Goal: Share content

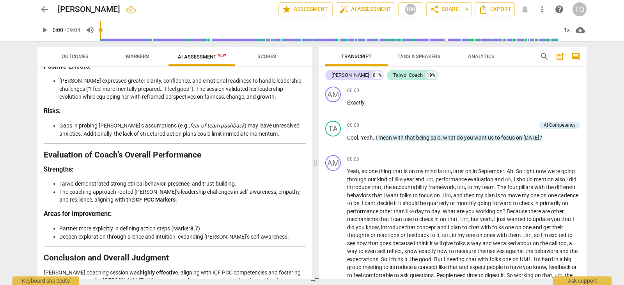
scroll to position [1817, 0]
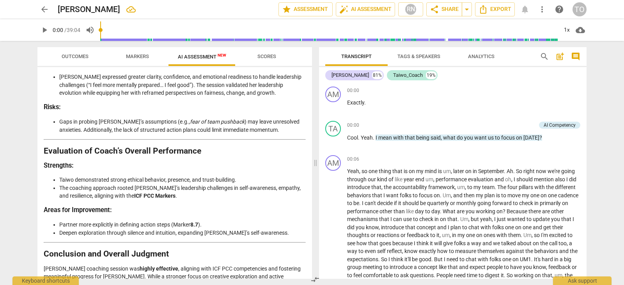
click at [309, 274] on div "Disclaimer: AI can make mistakes. Consult a qualified mentor coach before actin…" at bounding box center [174, 173] width 275 height 212
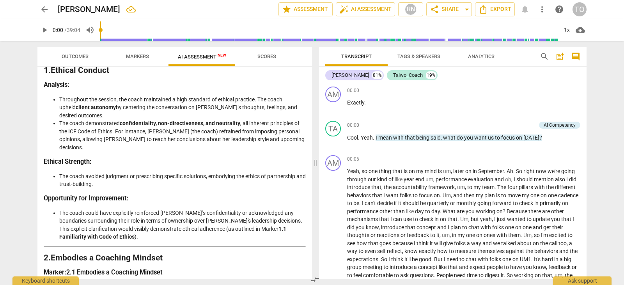
scroll to position [108, 0]
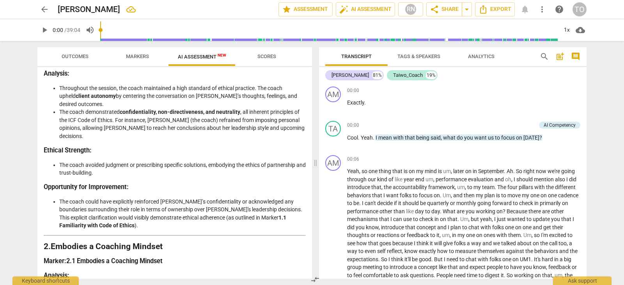
click at [307, 97] on div "Disclaimer: AI can make mistakes. Consult a qualified mentor coach before actin…" at bounding box center [174, 173] width 275 height 212
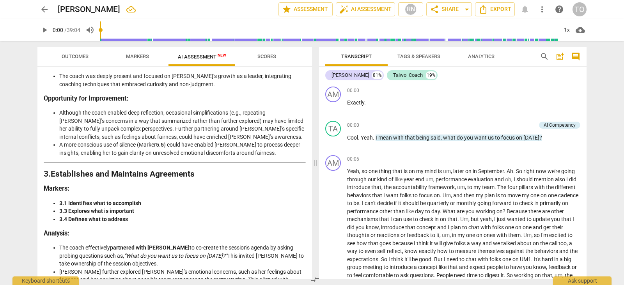
scroll to position [411, 0]
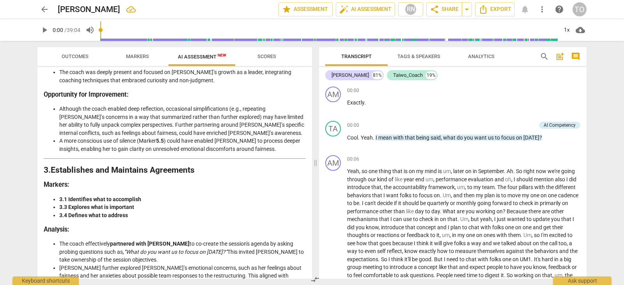
drag, startPoint x: 309, startPoint y: 124, endPoint x: 308, endPoint y: 129, distance: 5.1
click at [308, 129] on div "Disclaimer: AI can make mistakes. Consult a qualified mentor coach before actin…" at bounding box center [174, 173] width 275 height 212
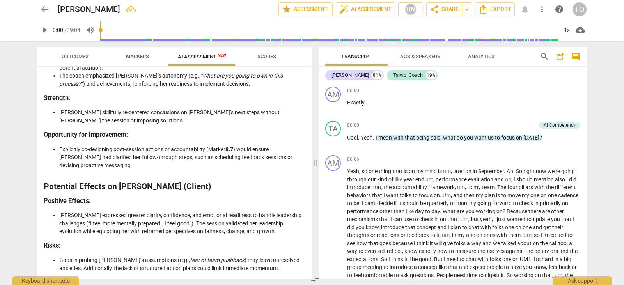
scroll to position [1693, 0]
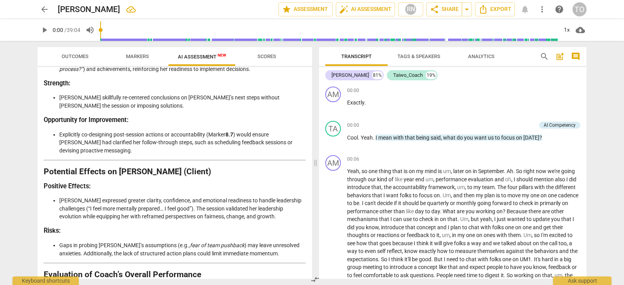
drag, startPoint x: 309, startPoint y: 260, endPoint x: 309, endPoint y: 271, distance: 11.3
click at [309, 271] on div "Disclaimer: AI can make mistakes. Consult a qualified mentor coach before actin…" at bounding box center [174, 173] width 275 height 212
click at [285, 285] on h3 "Strengths:" at bounding box center [175, 290] width 262 height 8
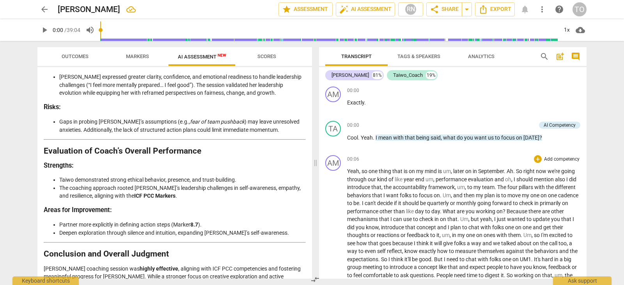
scroll to position [1604, 0]
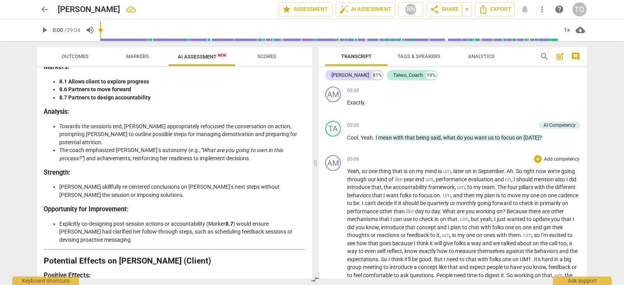
drag, startPoint x: 324, startPoint y: 240, endPoint x: 328, endPoint y: 156, distance: 83.2
click at [328, 156] on div "AM play_arrow pause 00:06 + Add competency keyboard_arrow_right Yeah , so one t…" at bounding box center [453, 289] width 268 height 274
click at [43, 7] on span "arrow_back" at bounding box center [44, 9] width 9 height 9
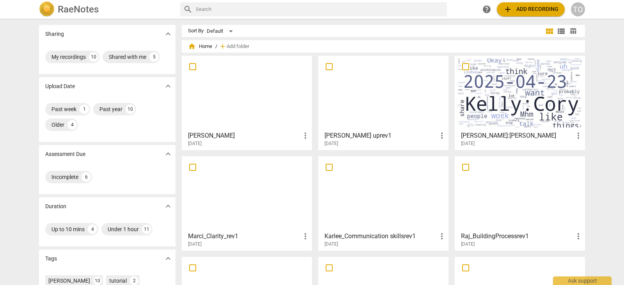
click at [360, 94] on div at bounding box center [383, 93] width 125 height 69
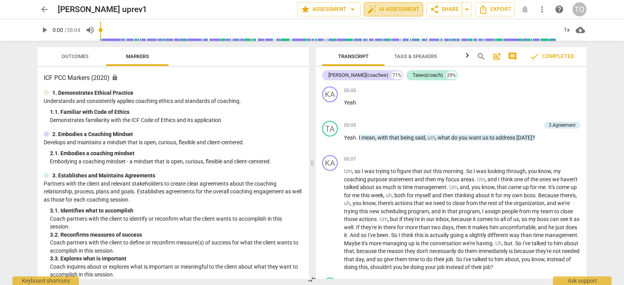
click at [397, 11] on span "auto_fix_high AI Assessment" at bounding box center [394, 9] width 52 height 9
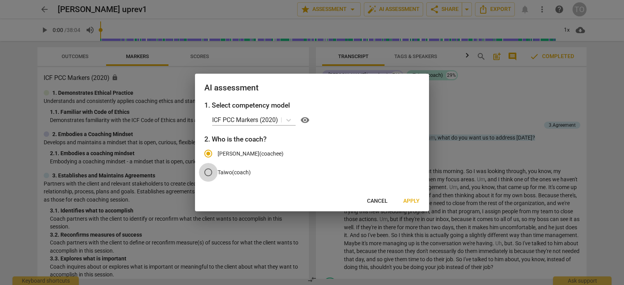
click at [206, 170] on input "Taiwo(coach)" at bounding box center [208, 172] width 19 height 19
radio input "true"
radio input "false"
click at [409, 202] on span "Apply" at bounding box center [412, 201] width 16 height 8
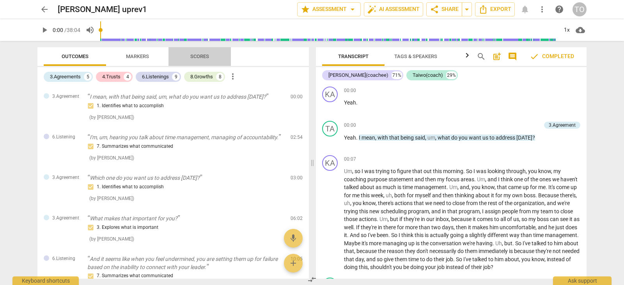
click at [201, 56] on span "Scores" at bounding box center [199, 56] width 19 height 6
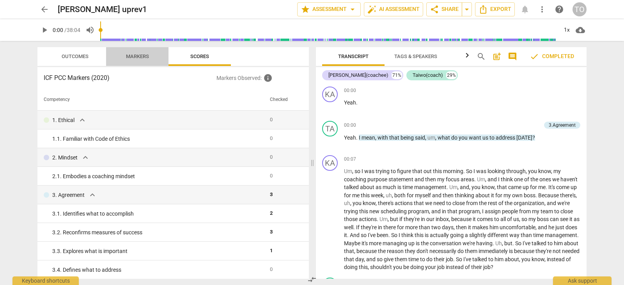
click at [138, 55] on span "Markers" at bounding box center [137, 56] width 23 height 6
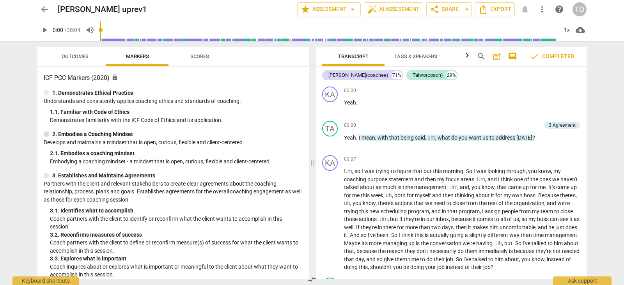
click at [69, 58] on span "Outcomes" at bounding box center [75, 56] width 27 height 6
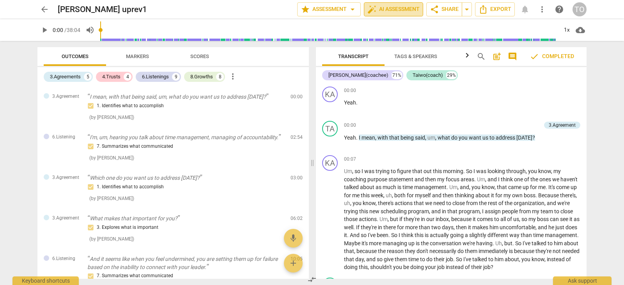
click at [397, 7] on span "auto_fix_high AI Assessment" at bounding box center [394, 9] width 52 height 9
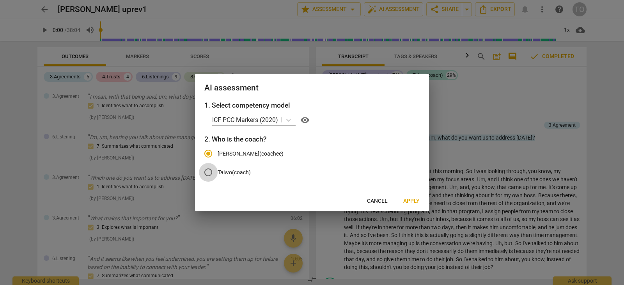
click at [208, 173] on input "Taiwo(coach)" at bounding box center [208, 172] width 19 height 19
radio input "true"
radio input "false"
click at [411, 200] on span "Apply" at bounding box center [412, 201] width 16 height 8
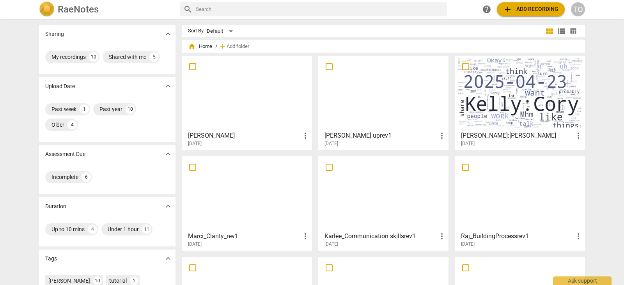
click at [229, 112] on div at bounding box center [247, 93] width 125 height 69
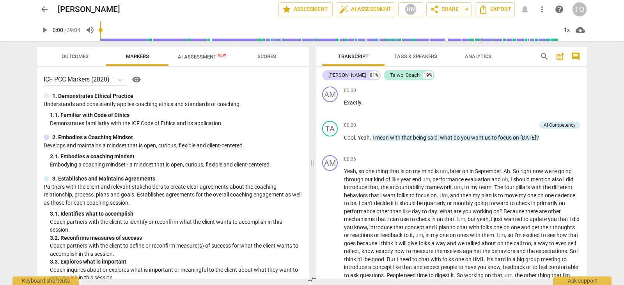
click at [75, 57] on span "Outcomes" at bounding box center [75, 56] width 27 height 6
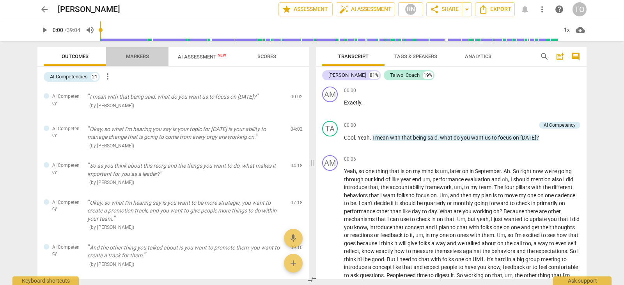
click at [135, 58] on span "Markers" at bounding box center [137, 56] width 23 height 6
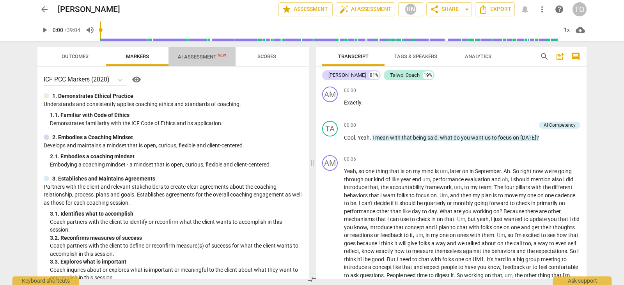
click at [190, 58] on span "AI Assessment New" at bounding box center [202, 57] width 48 height 6
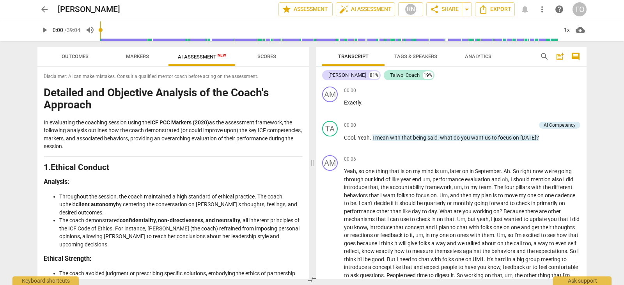
click at [265, 54] on span "Scores" at bounding box center [267, 56] width 19 height 6
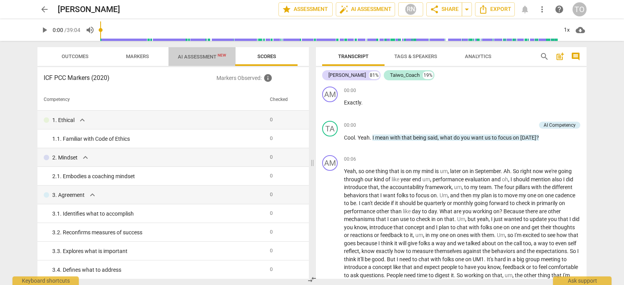
click at [197, 52] on span "AI Assessment New" at bounding box center [202, 57] width 67 height 12
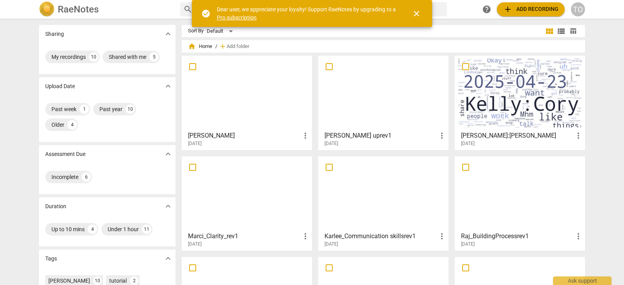
click at [267, 114] on div at bounding box center [247, 93] width 125 height 69
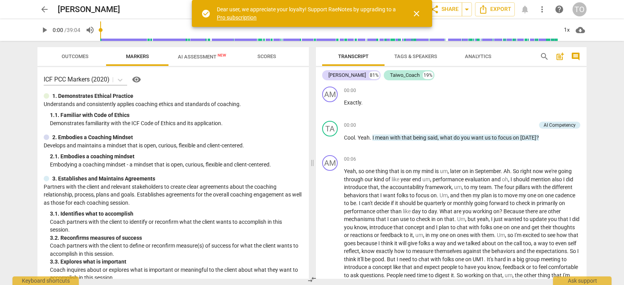
click at [417, 13] on span "close" at bounding box center [416, 13] width 9 height 9
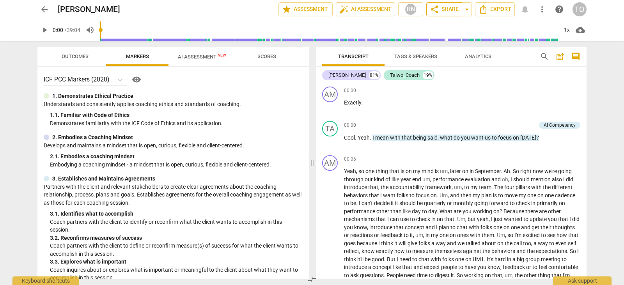
click at [443, 7] on span "share Share" at bounding box center [444, 9] width 29 height 9
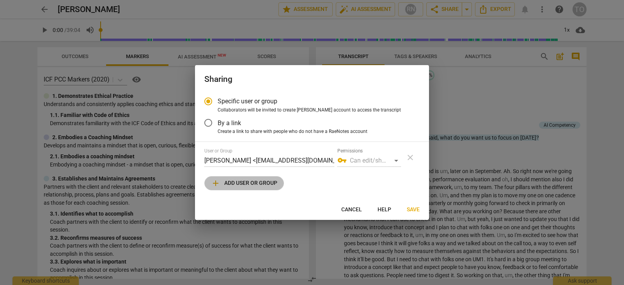
click at [265, 183] on span "add Add user or group" at bounding box center [244, 183] width 66 height 9
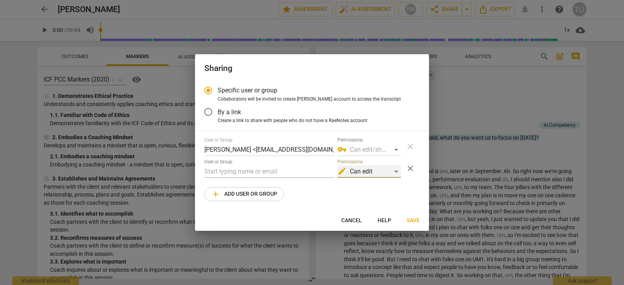
click at [394, 172] on div "edit Can edit" at bounding box center [370, 171] width 64 height 12
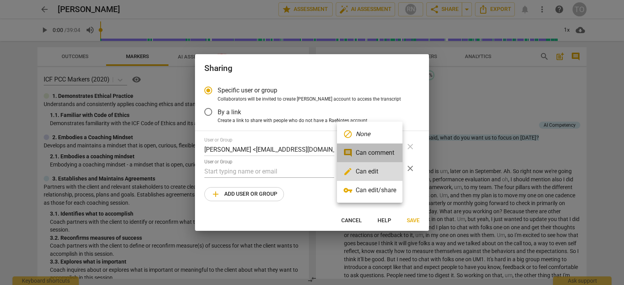
click at [380, 152] on li "comment Can comment" at bounding box center [370, 153] width 66 height 19
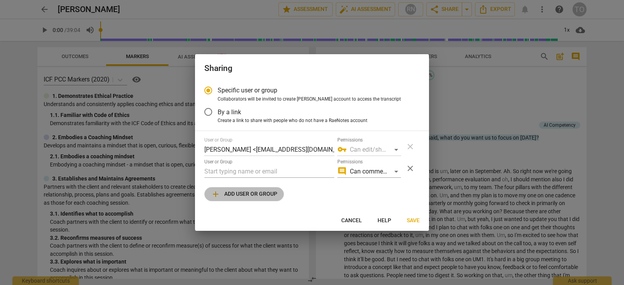
click at [250, 196] on span "add Add user or group" at bounding box center [244, 194] width 66 height 9
radio input "false"
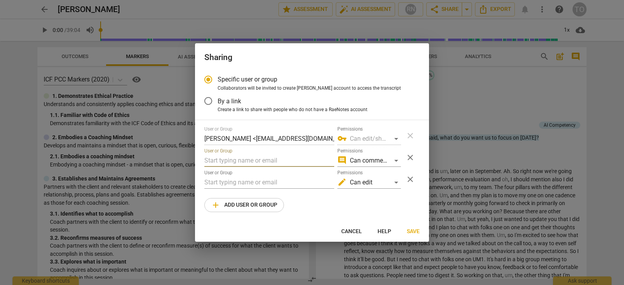
click at [262, 159] on input "text" at bounding box center [269, 161] width 130 height 12
type input "s"
click at [206, 100] on input "By a link" at bounding box center [208, 101] width 19 height 19
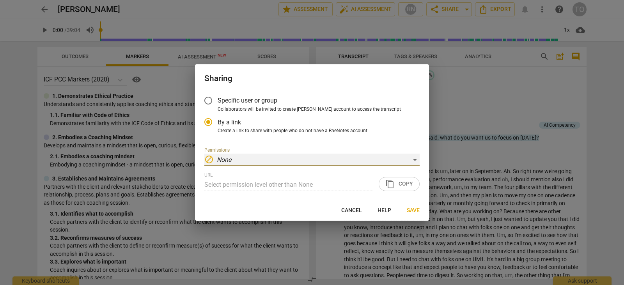
click at [418, 157] on div "block None" at bounding box center [311, 160] width 215 height 12
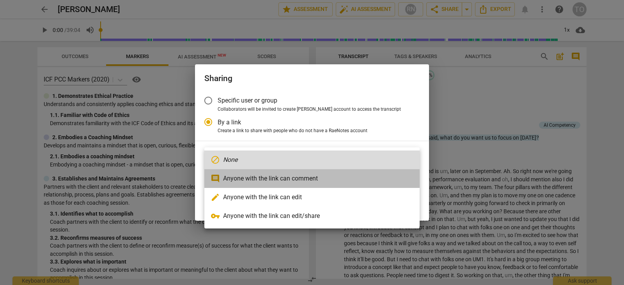
click at [247, 184] on li "comment Anyone with the link can comment" at bounding box center [311, 178] width 215 height 19
radio input "false"
type input "https://app.raenotes.com/meeting/37c3e2adfcbb45c0bd4789a10928fed5"
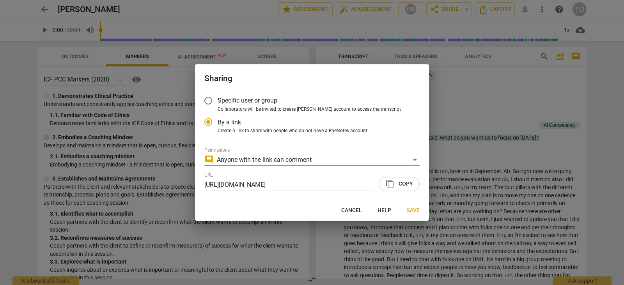
click at [402, 188] on span "content_copy Copy" at bounding box center [400, 184] width 28 height 9
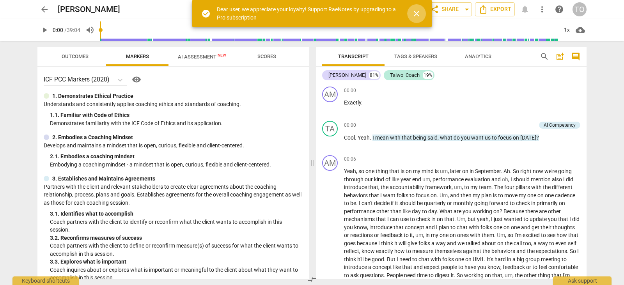
click at [419, 12] on span "close" at bounding box center [416, 13] width 9 height 9
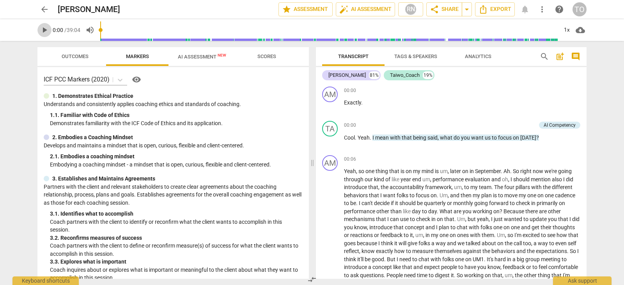
click at [44, 31] on span "play_arrow" at bounding box center [44, 29] width 9 height 9
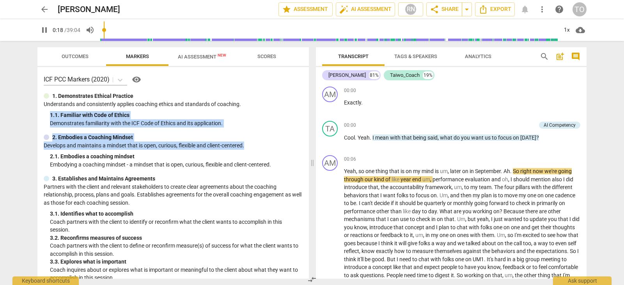
drag, startPoint x: 263, startPoint y: 102, endPoint x: 252, endPoint y: 146, distance: 45.4
click at [252, 146] on div "ICF PCC Markers (2020) visibility 1. Demonstrates Ethical Practice Understands …" at bounding box center [173, 173] width 272 height 212
click at [84, 55] on span "Outcomes" at bounding box center [75, 56] width 27 height 6
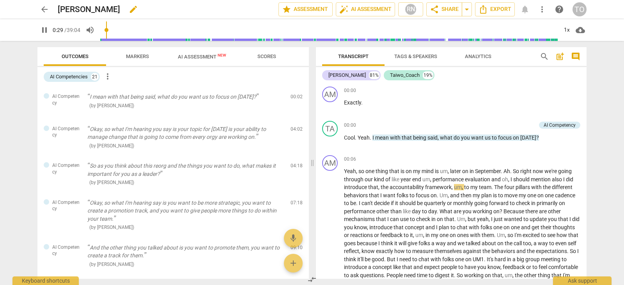
type input "30"
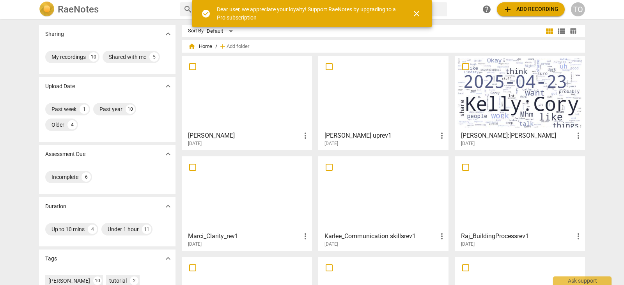
click at [390, 91] on div at bounding box center [383, 93] width 125 height 69
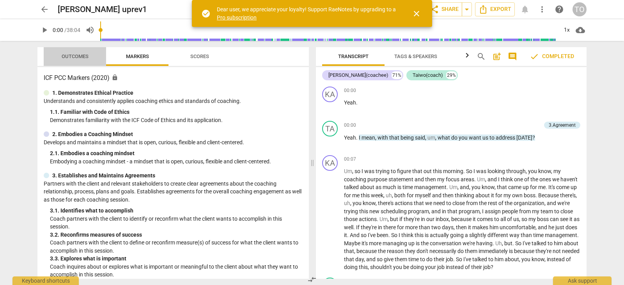
click at [87, 56] on span "Outcomes" at bounding box center [75, 56] width 27 height 6
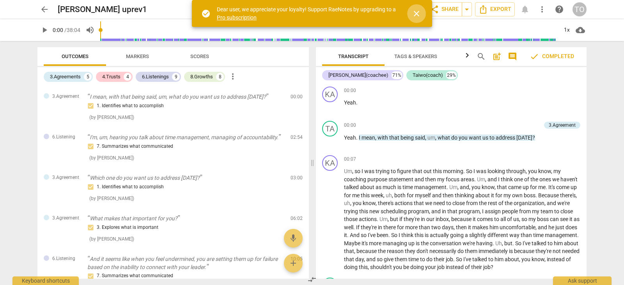
click at [419, 14] on span "close" at bounding box center [416, 13] width 9 height 9
